Goal: Information Seeking & Learning: Learn about a topic

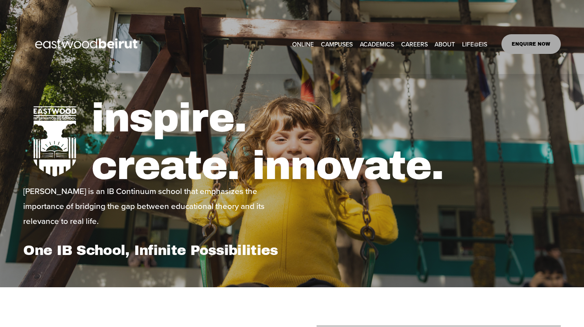
click at [416, 42] on link "CAREERS" at bounding box center [414, 44] width 27 height 12
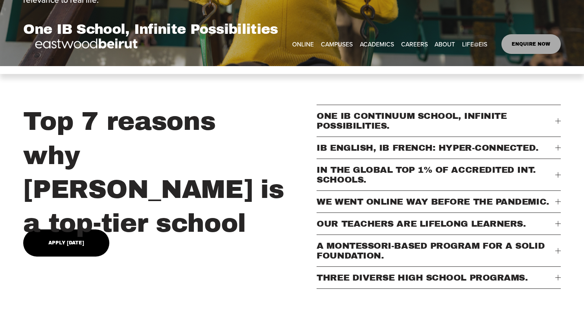
scroll to position [221, 0]
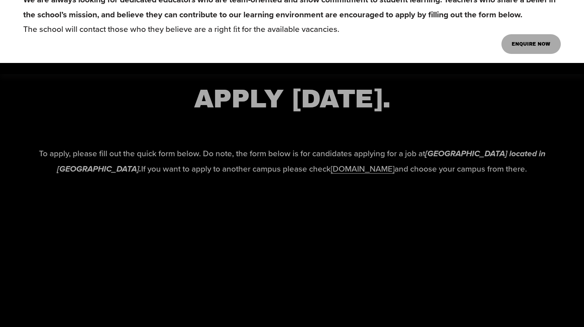
scroll to position [679, 0]
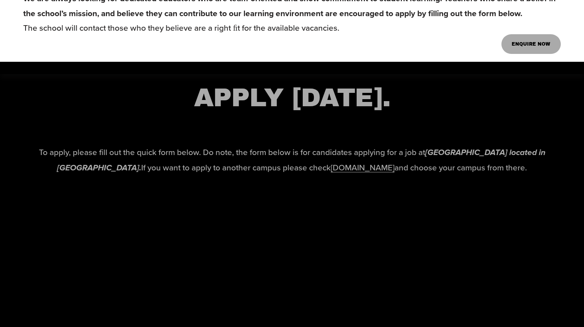
click at [338, 173] on link "www.eastwoodschools.com" at bounding box center [363, 167] width 64 height 12
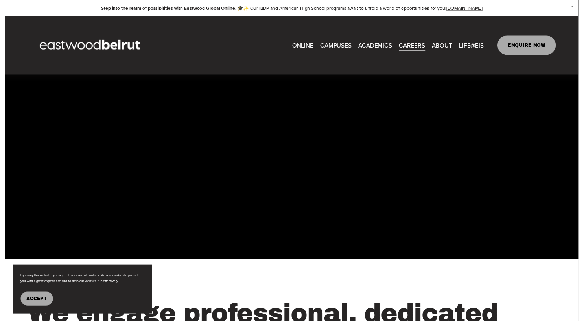
scroll to position [1129, 0]
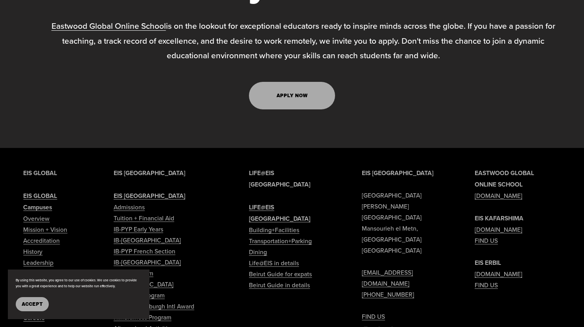
scroll to position [3433, 0]
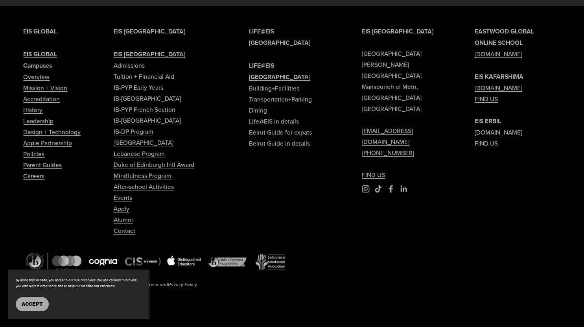
click at [37, 181] on link "Careers" at bounding box center [33, 175] width 21 height 11
type input "****"
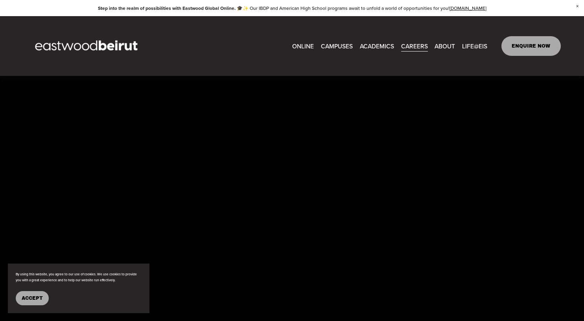
scroll to position [1248, 0]
click at [302, 45] on link "ONLINE" at bounding box center [303, 46] width 22 height 12
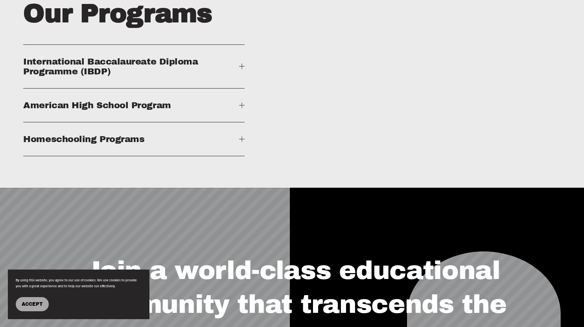
scroll to position [1130, 0]
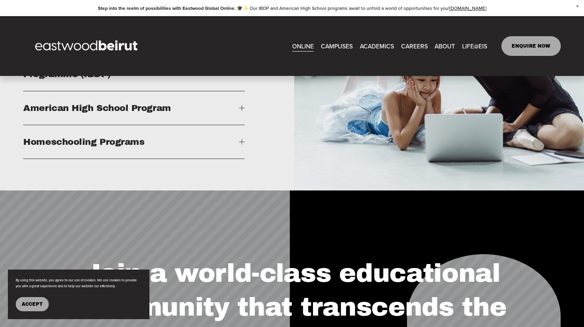
click at [236, 90] on button "International Baccalaureate Diploma Programme (IBDP)" at bounding box center [133, 69] width 221 height 43
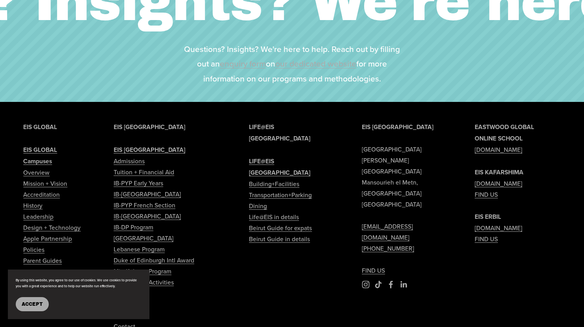
scroll to position [1707, 0]
